Goal: Transaction & Acquisition: Book appointment/travel/reservation

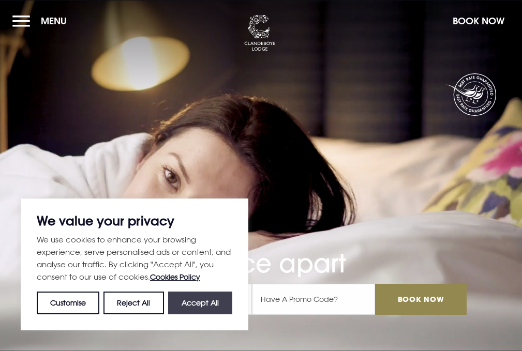
click at [179, 307] on button "Accept All" at bounding box center [200, 303] width 64 height 23
checkbox input "true"
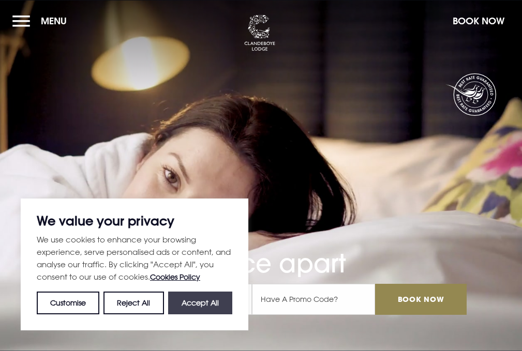
checkbox input "true"
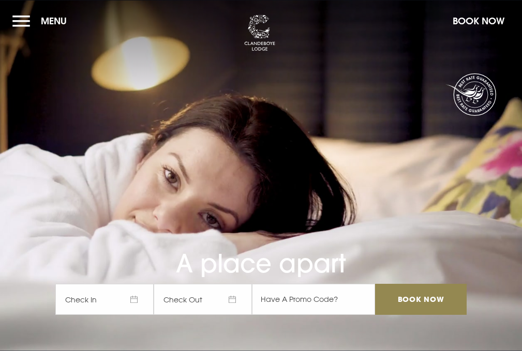
click at [120, 295] on span "Check In" at bounding box center [104, 299] width 98 height 31
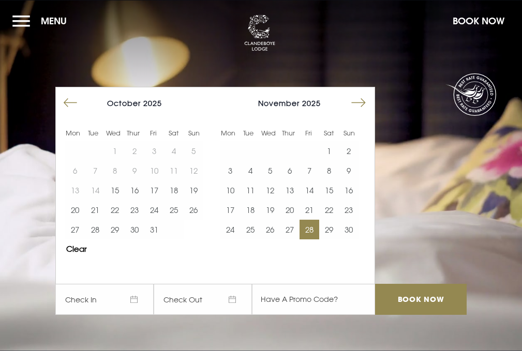
click at [306, 231] on button "28" at bounding box center [309, 230] width 20 height 20
click at [351, 232] on button "30" at bounding box center [349, 230] width 20 height 20
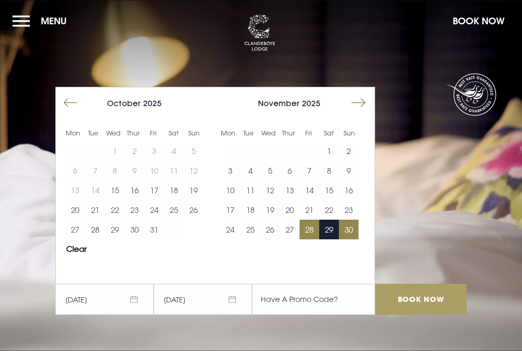
click at [417, 296] on input "Book Now" at bounding box center [420, 299] width 91 height 31
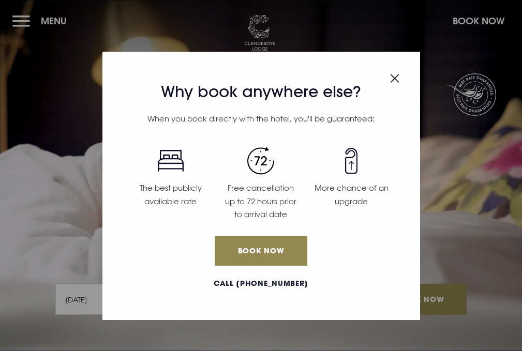
click at [392, 74] on img "Close modal" at bounding box center [394, 78] width 9 height 9
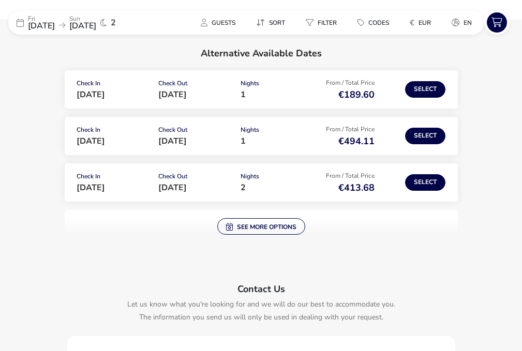
scroll to position [103, 0]
